Goal: Information Seeking & Learning: Check status

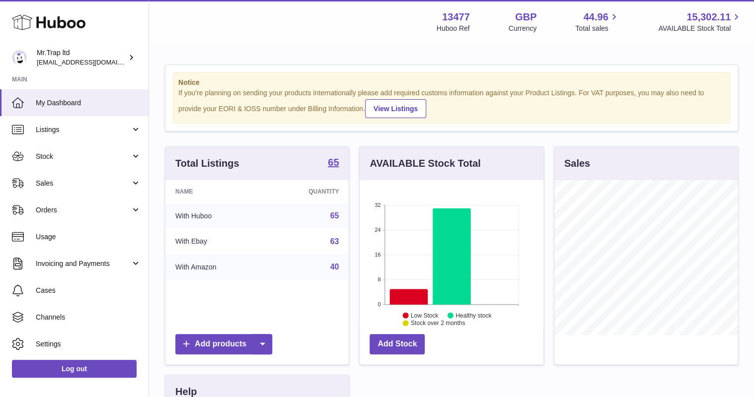
scroll to position [155, 183]
click at [68, 187] on span "Sales" at bounding box center [83, 183] width 95 height 9
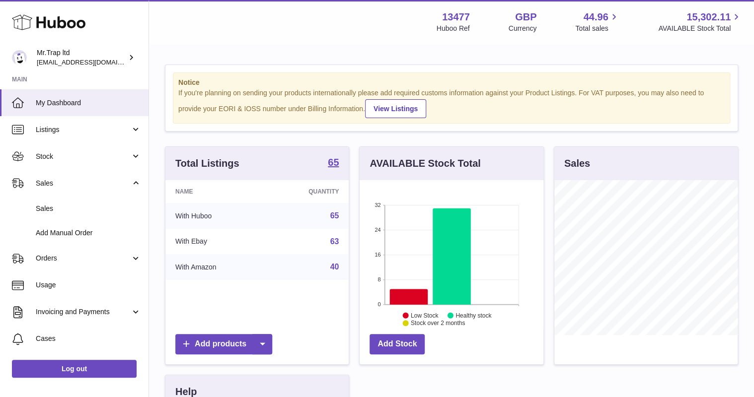
click at [62, 203] on link "Sales" at bounding box center [74, 209] width 148 height 24
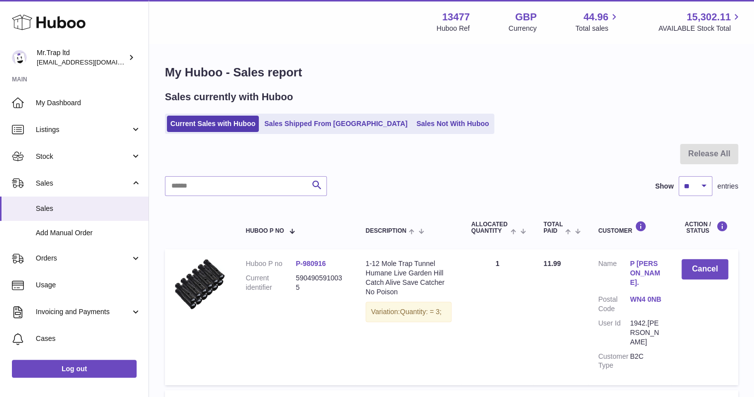
click at [413, 127] on link "Sales Not With Huboo" at bounding box center [452, 124] width 79 height 16
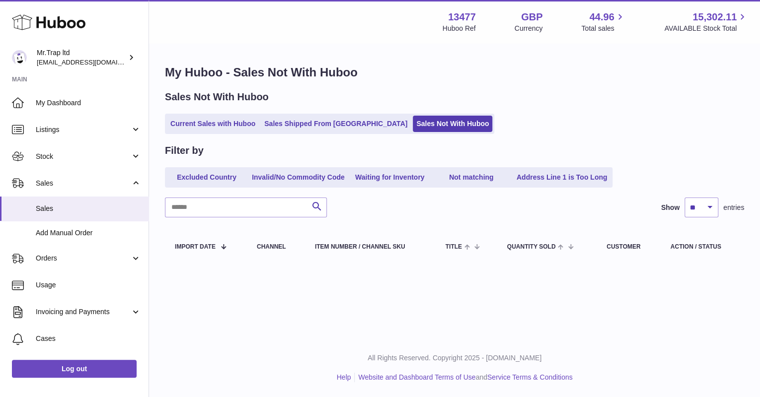
click at [316, 125] on link "Sales Shipped From Huboo" at bounding box center [336, 124] width 150 height 16
